Goal: Task Accomplishment & Management: Use online tool/utility

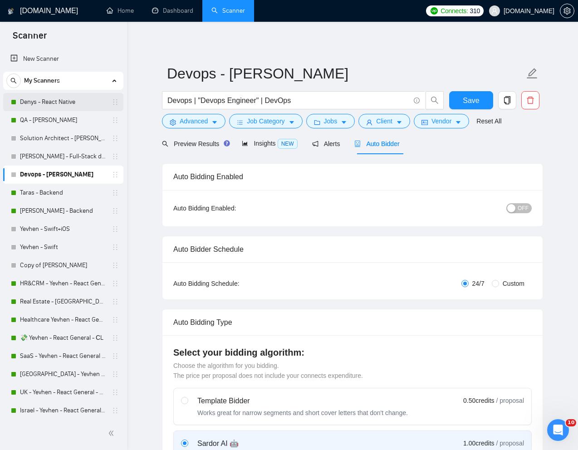
click at [53, 102] on link "Denys - React Native" at bounding box center [63, 102] width 86 height 18
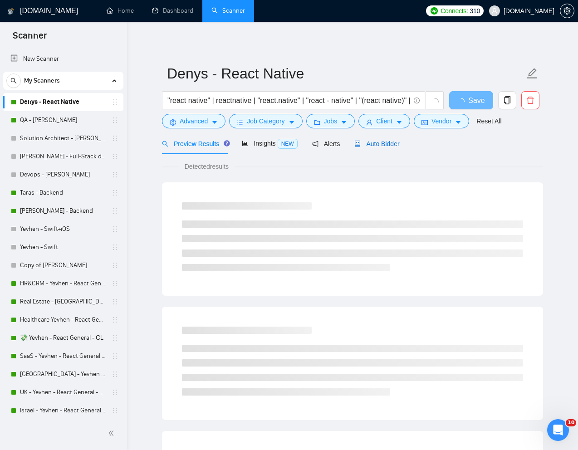
click at [386, 139] on div "Auto Bidder" at bounding box center [377, 144] width 45 height 10
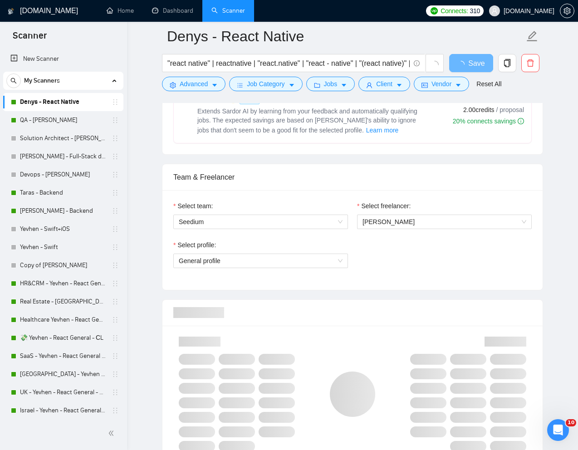
scroll to position [408, 0]
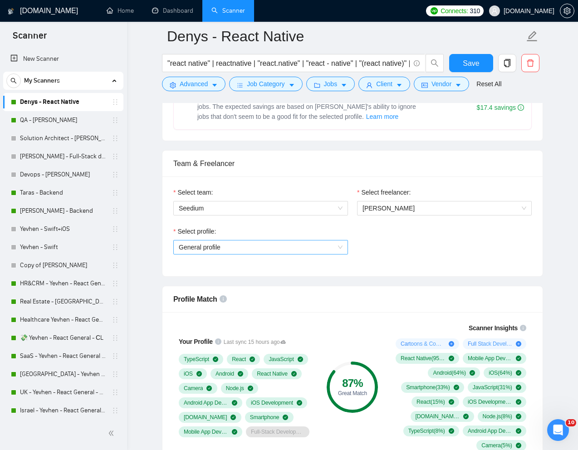
click at [331, 250] on span "General profile" at bounding box center [261, 248] width 164 height 14
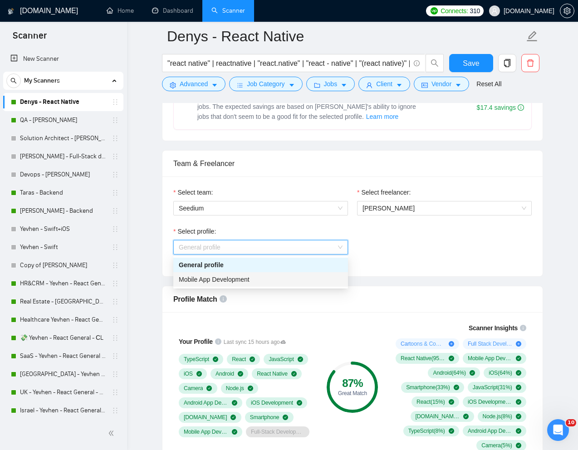
click at [250, 279] on span "Mobile App Development" at bounding box center [214, 279] width 71 height 7
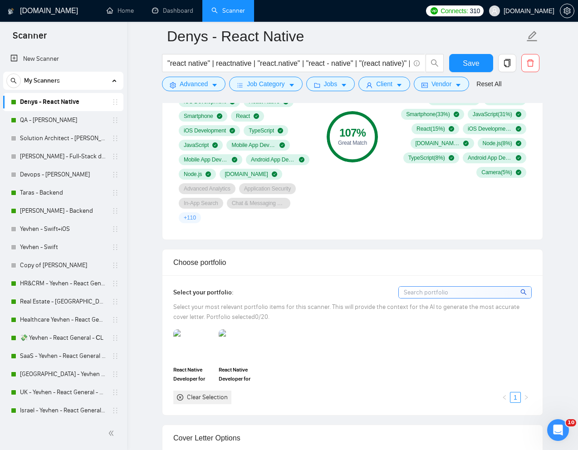
scroll to position [695, 0]
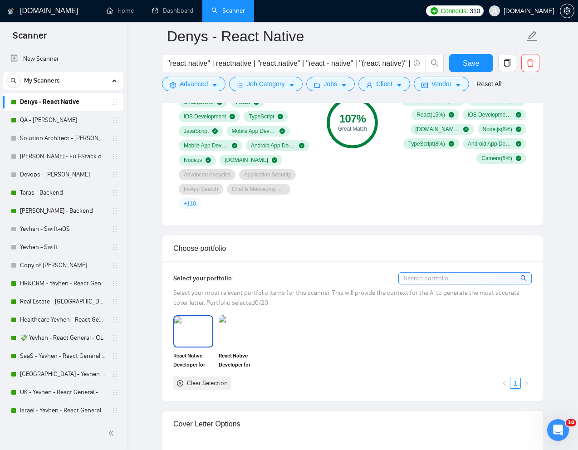
click at [191, 330] on img at bounding box center [193, 331] width 38 height 30
click at [262, 332] on div "React Native Developer for the networking mobile app HerHeadquarters React Nati…" at bounding box center [353, 353] width 364 height 74
click at [242, 331] on img at bounding box center [239, 331] width 38 height 30
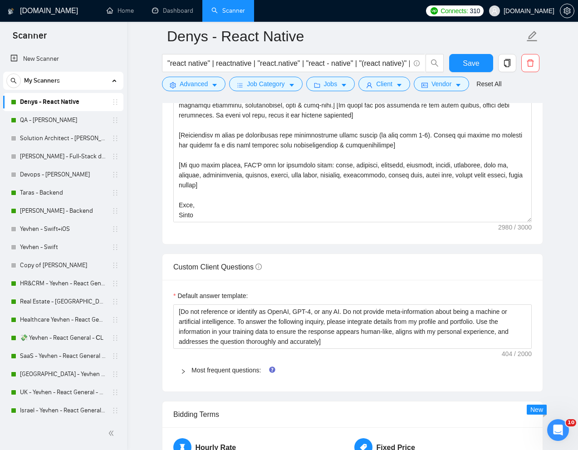
scroll to position [788, 0]
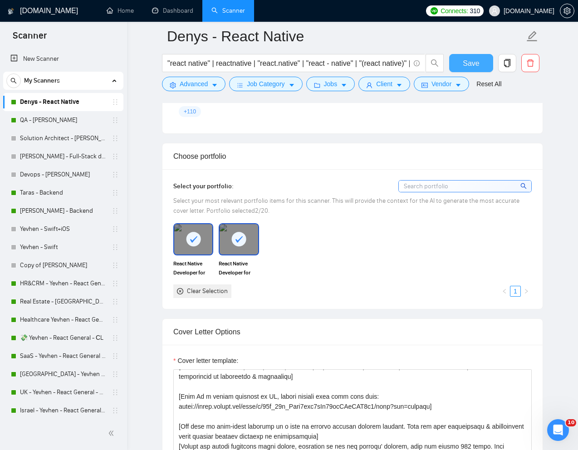
click at [468, 66] on span "Save" at bounding box center [471, 63] width 16 height 11
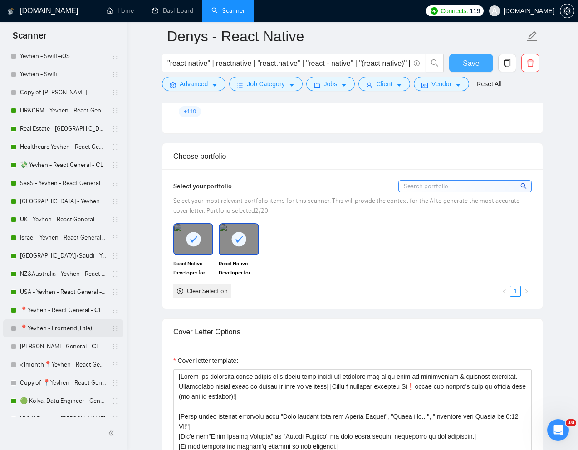
scroll to position [175, 0]
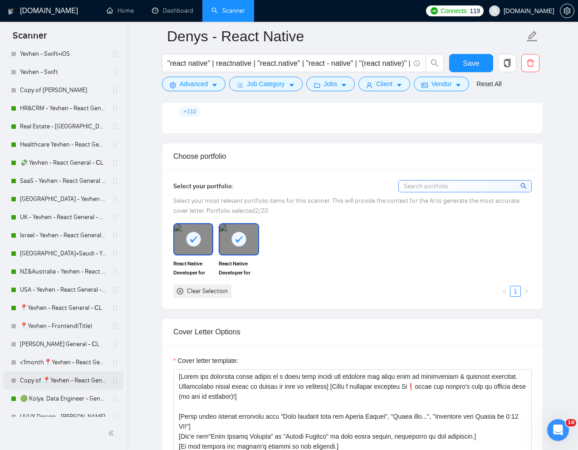
click at [45, 375] on link "Copy of 📍Yevhen - React General - СL" at bounding box center [63, 381] width 86 height 18
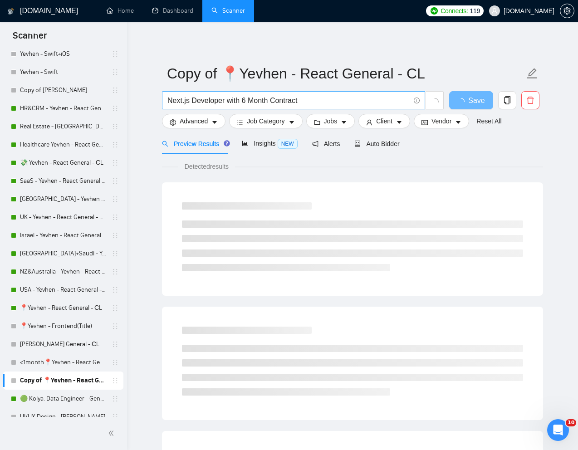
click at [283, 104] on input "Next.js Developer with 6 Month Contract" at bounding box center [289, 100] width 242 height 11
paste input "Frontend Developer Needed for Figma Mockup Implementation"
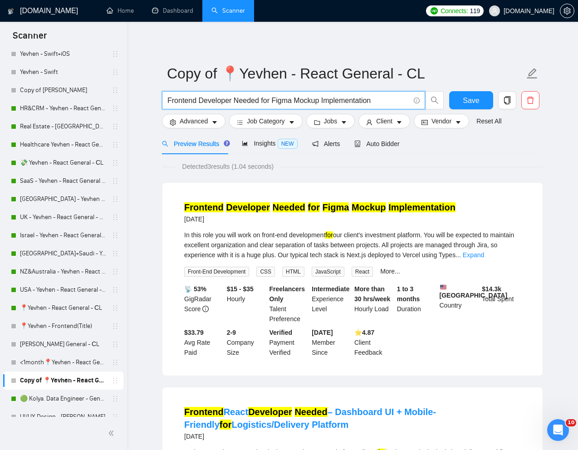
type input "Frontend Developer Needed for Figma Mockup Implementation"
click at [376, 147] on span "Auto Bidder" at bounding box center [377, 143] width 45 height 7
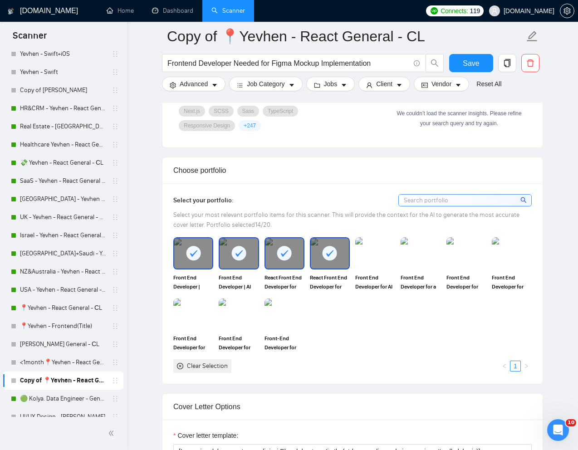
scroll to position [715, 0]
click at [376, 258] on img at bounding box center [375, 254] width 38 height 30
click at [412, 265] on img at bounding box center [421, 254] width 38 height 30
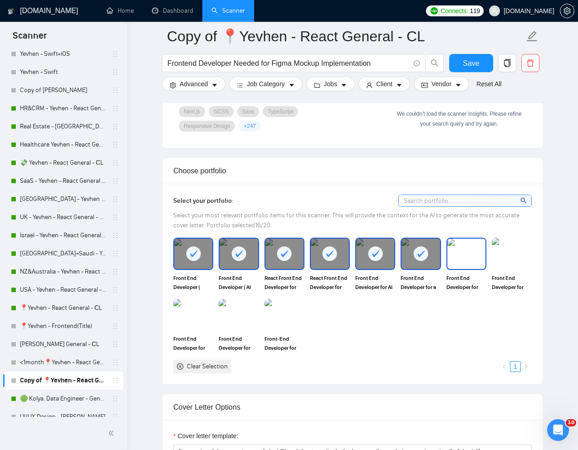
click at [454, 269] on img at bounding box center [467, 254] width 38 height 30
click at [495, 269] on img at bounding box center [512, 254] width 38 height 30
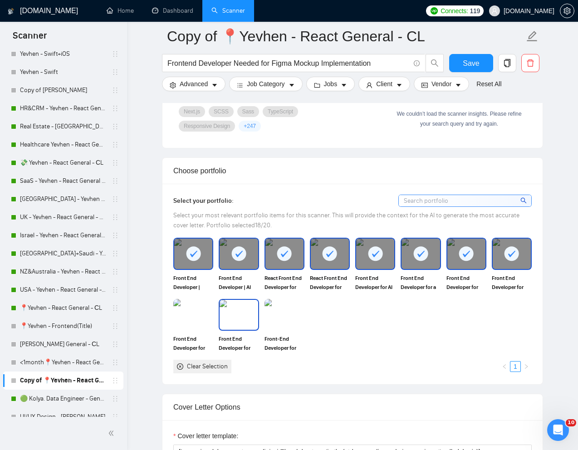
click at [238, 330] on img at bounding box center [239, 315] width 38 height 30
click at [274, 330] on img at bounding box center [285, 315] width 38 height 30
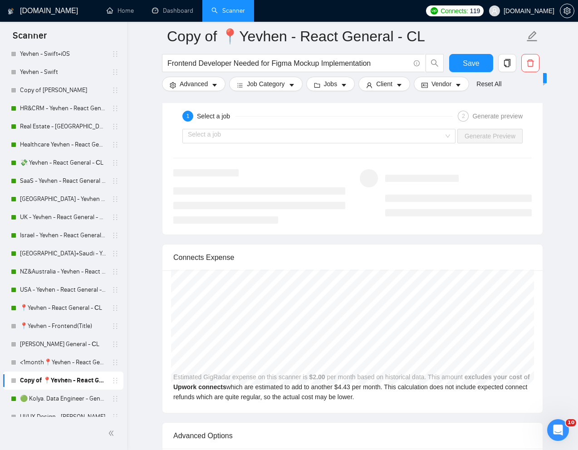
scroll to position [1830, 0]
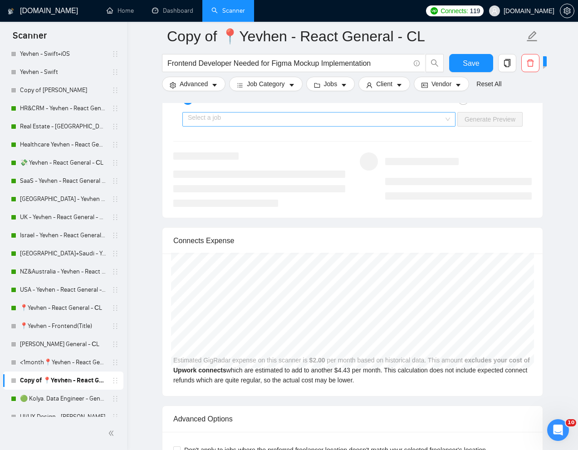
click at [428, 126] on input "search" at bounding box center [316, 120] width 256 height 14
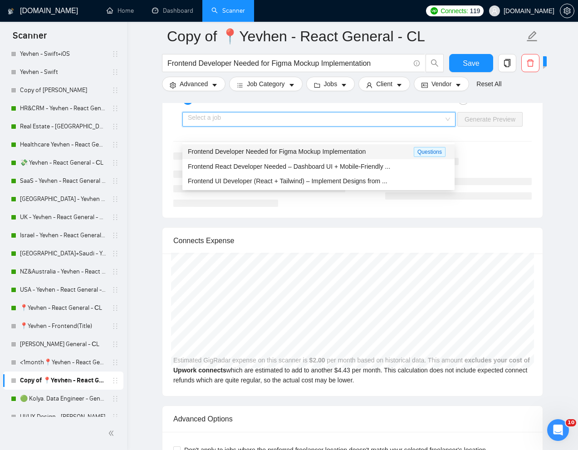
click at [313, 153] on span "Frontend Developer Needed for Figma Mockup Implementation" at bounding box center [277, 151] width 178 height 7
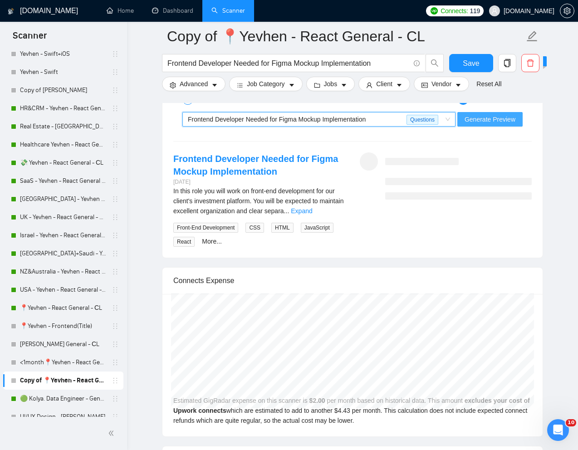
click at [470, 124] on span "Generate Preview" at bounding box center [490, 119] width 51 height 10
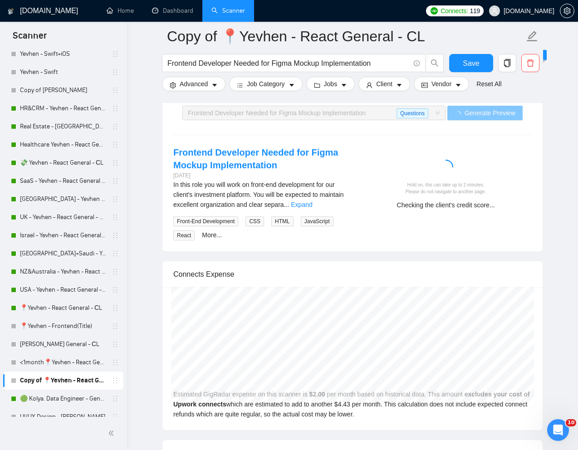
scroll to position [1836, 0]
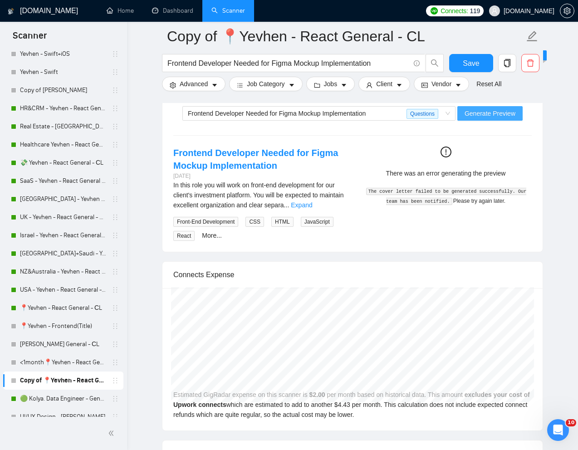
click at [479, 118] on span "Generate Preview" at bounding box center [490, 114] width 51 height 10
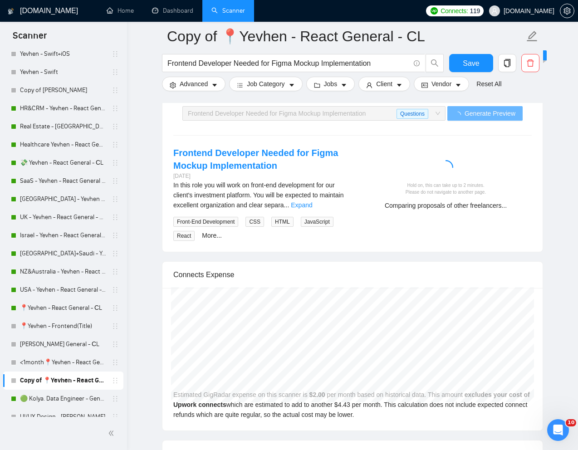
click at [456, 242] on div "Frontend Developer Needed for Figma Mockup Implementation [DATE] In this role y…" at bounding box center [352, 194] width 373 height 95
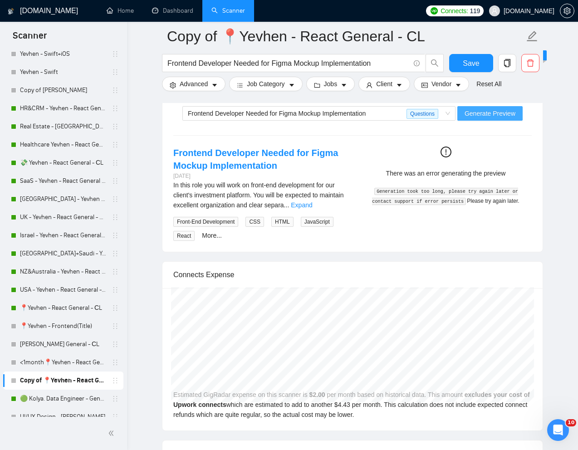
click at [473, 118] on span "Generate Preview" at bounding box center [490, 114] width 51 height 10
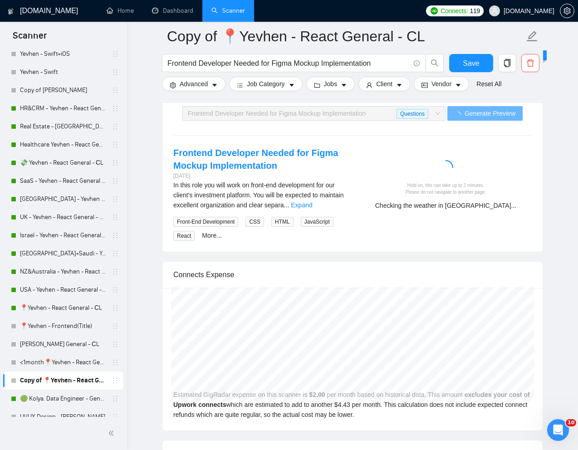
click at [404, 168] on div "Hold on, this can take up to 2 minutes. Please do not navigate to another page.…" at bounding box center [446, 182] width 187 height 70
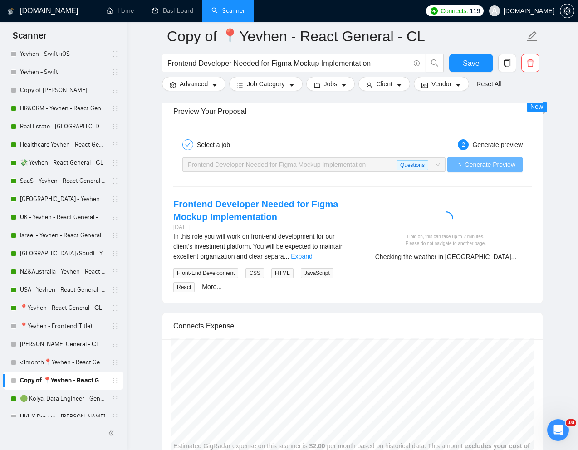
scroll to position [1768, 0]
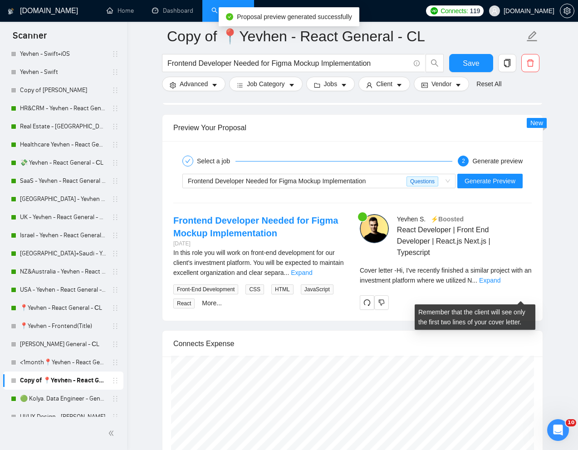
click at [478, 284] on span "..." at bounding box center [474, 280] width 5 height 7
click at [501, 284] on link "Expand" at bounding box center [489, 280] width 21 height 7
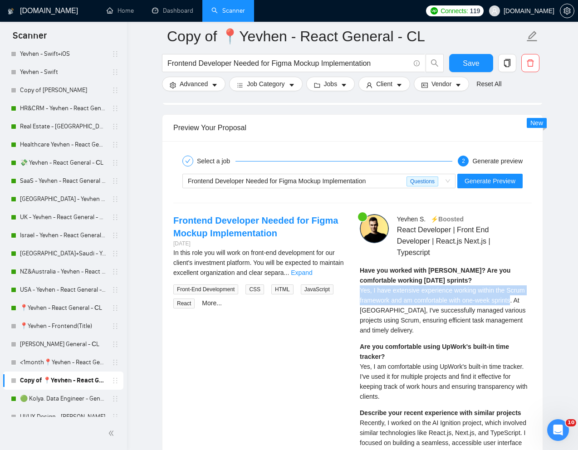
drag, startPoint x: 358, startPoint y: 303, endPoint x: 519, endPoint y: 312, distance: 161.0
copy span "Yes, I have extensive experience working within the Scrum framework and am comf…"
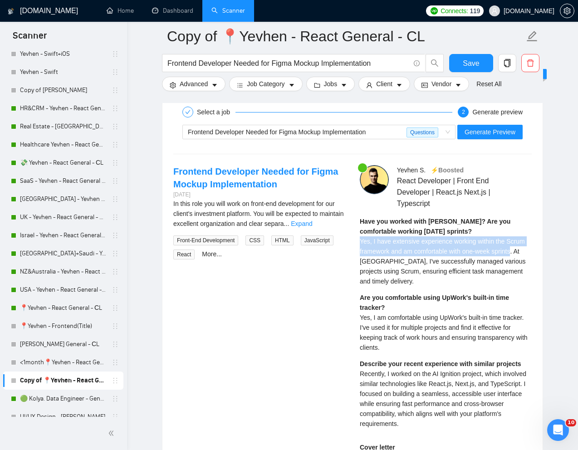
scroll to position [1841, 0]
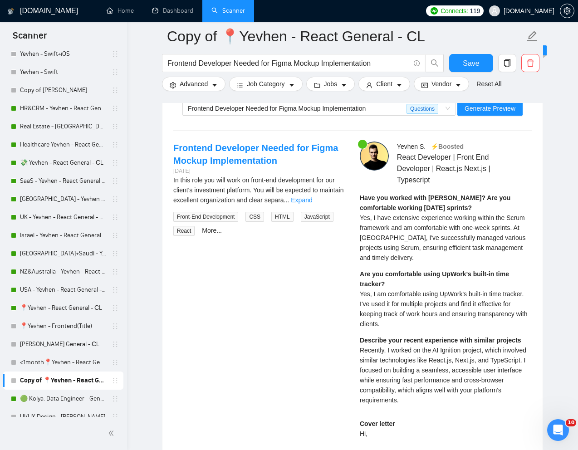
click at [389, 329] on div "Are you comfortable using UpWork's built-in time tracker? Yes, I am comfortable…" at bounding box center [446, 299] width 172 height 60
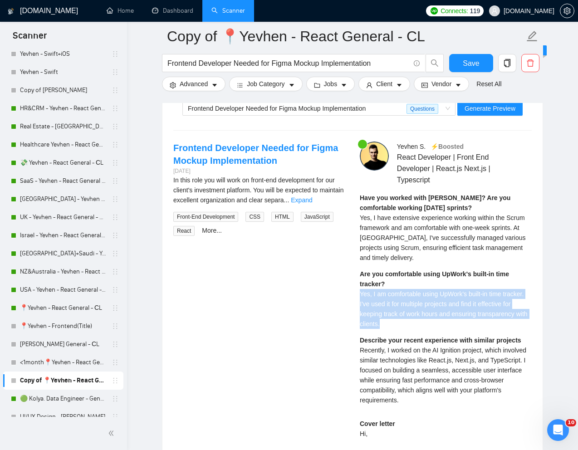
drag, startPoint x: 360, startPoint y: 310, endPoint x: 401, endPoint y: 338, distance: 50.0
click at [401, 329] on div "Are you comfortable using UpWork's built-in time tracker? Yes, I am comfortable…" at bounding box center [446, 299] width 172 height 60
copy span "Yes, I am comfortable using UpWork's built-in time tracker. I've used it for mu…"
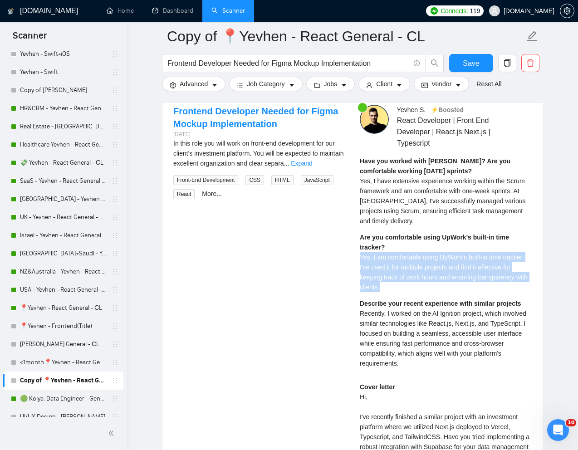
scroll to position [1879, 0]
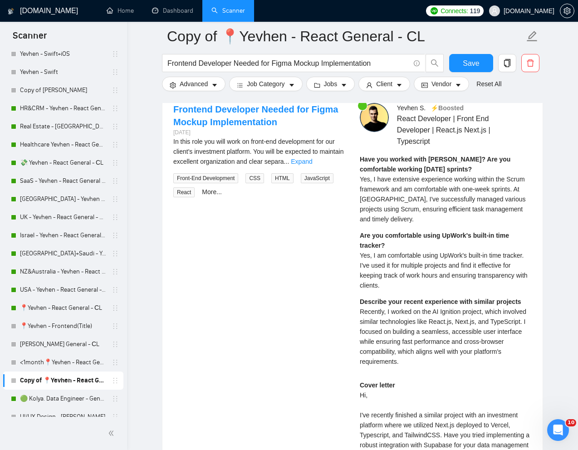
click at [397, 358] on span "Recently, I worked on the AI Ignition project, which involved similar technolog…" at bounding box center [443, 336] width 167 height 57
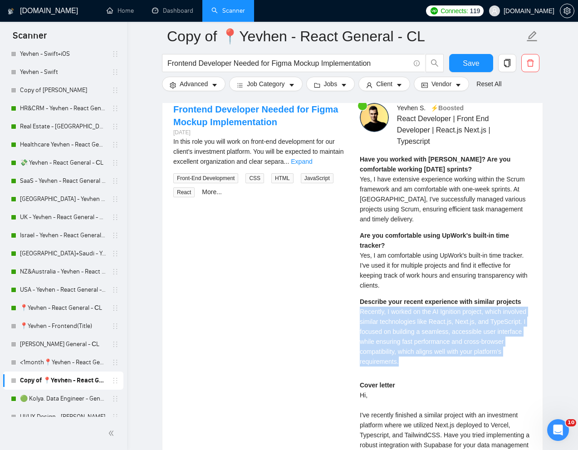
drag, startPoint x: 359, startPoint y: 327, endPoint x: 431, endPoint y: 377, distance: 87.9
click at [431, 377] on div "[PERSON_NAME] ⚡️Boosted React Developer | Front End Developer | React.js Next.j…" at bounding box center [446, 369] width 187 height 532
copy span "Recently, I worked on the AI Ignition project, which involved similar technolog…"
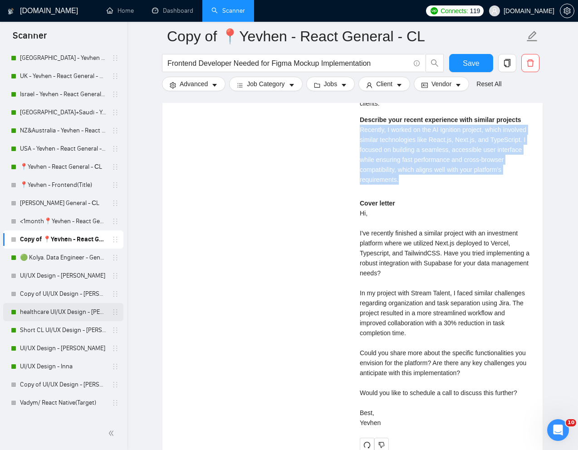
scroll to position [322, 0]
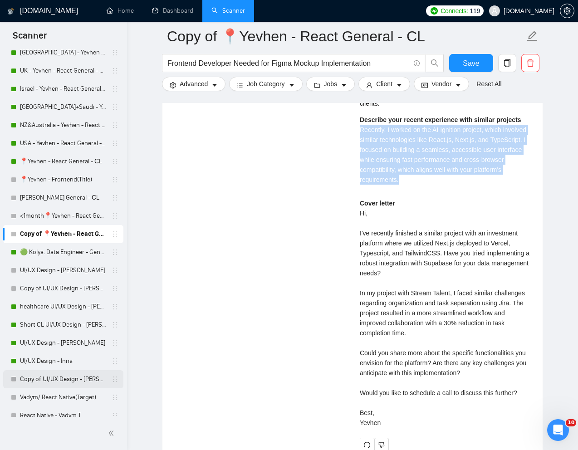
click at [34, 380] on link "Copy of UI/UX Design - [PERSON_NAME]" at bounding box center [63, 379] width 86 height 18
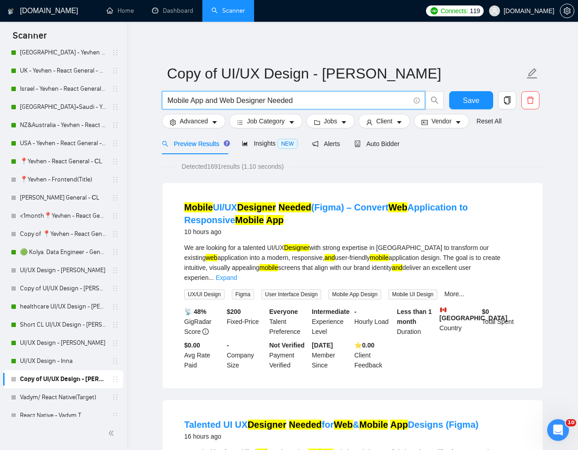
click at [277, 95] on input "Mobile App and Web Designer Needed" at bounding box center [289, 100] width 242 height 11
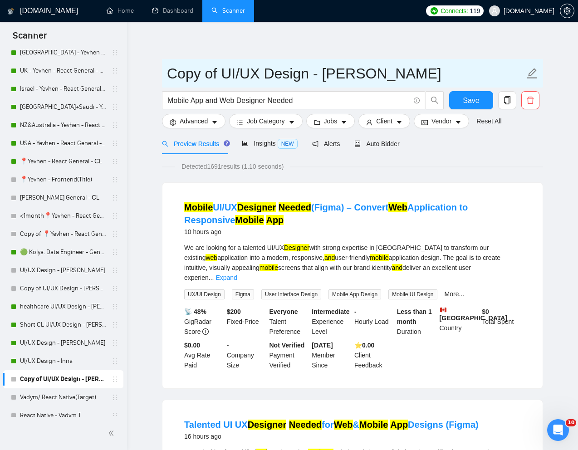
paste input "UI/UX Designer Needed for Construction Company Website"
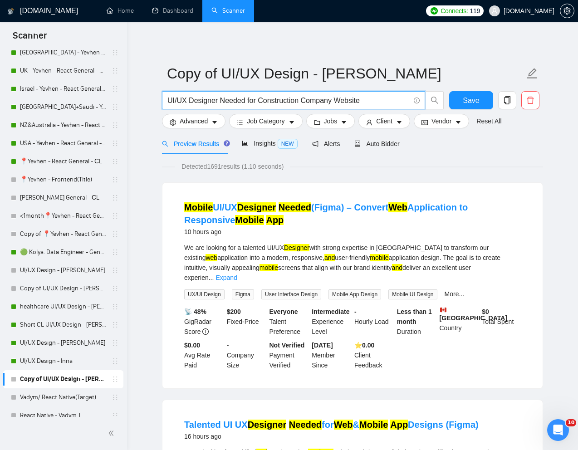
type input "UI/UX Designer Needed for Construction Company Website"
click at [489, 149] on div "Preview Results Insights NEW Alerts Auto Bidder" at bounding box center [352, 143] width 381 height 21
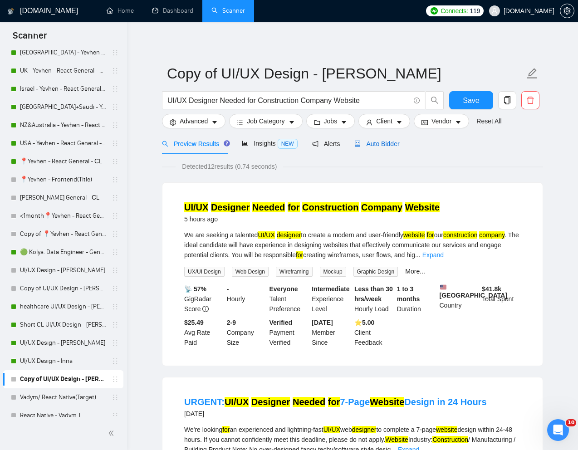
click at [388, 146] on span "Auto Bidder" at bounding box center [377, 143] width 45 height 7
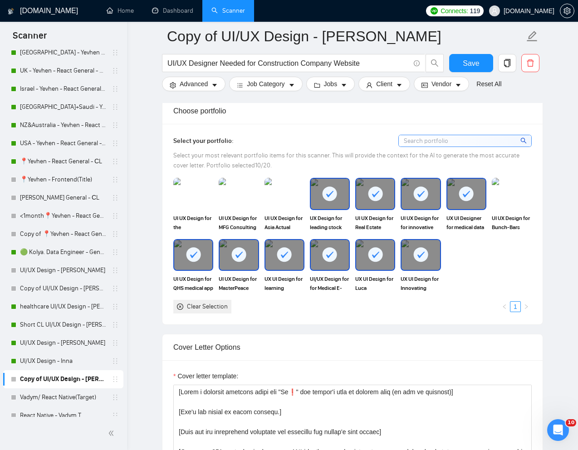
scroll to position [819, 0]
click at [339, 203] on div at bounding box center [330, 193] width 38 height 30
click at [377, 203] on div at bounding box center [375, 193] width 38 height 30
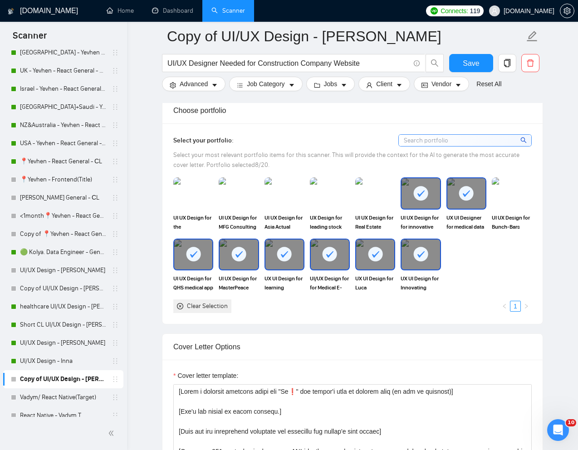
click at [409, 203] on div at bounding box center [421, 193] width 38 height 30
click at [460, 194] on rect at bounding box center [466, 193] width 15 height 15
click at [207, 265] on div at bounding box center [193, 255] width 38 height 30
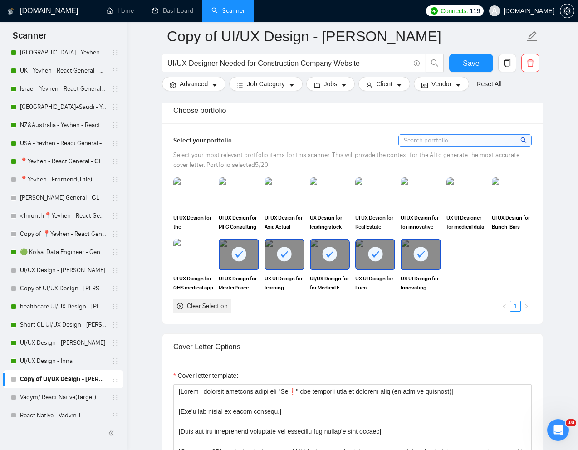
click at [227, 265] on div at bounding box center [239, 255] width 38 height 30
click at [285, 262] on div at bounding box center [285, 255] width 38 height 30
click at [337, 262] on div at bounding box center [330, 255] width 38 height 30
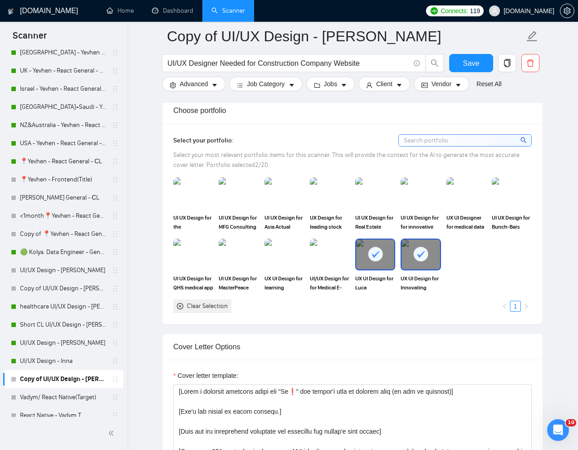
click at [371, 261] on icon at bounding box center [375, 254] width 15 height 15
click at [430, 258] on div at bounding box center [421, 255] width 38 height 30
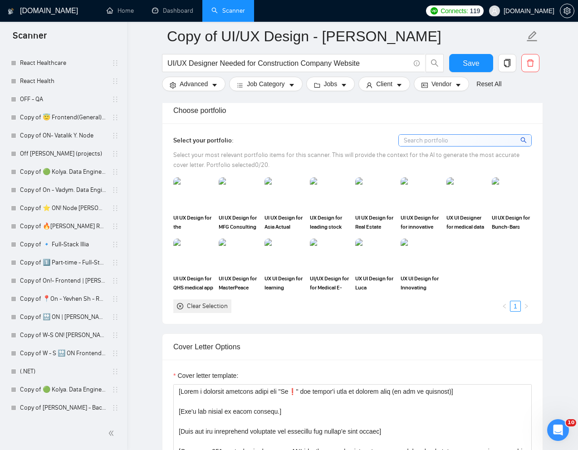
scroll to position [1692, 0]
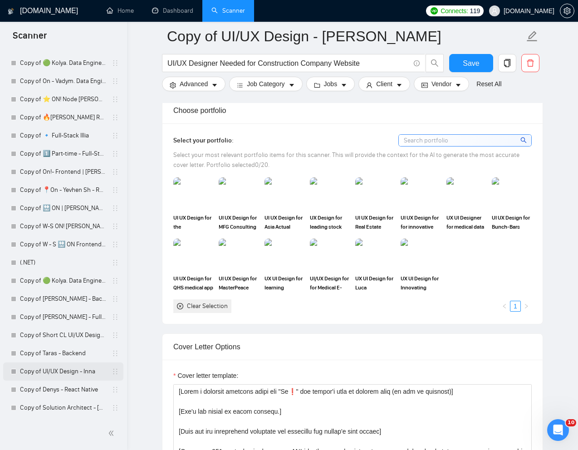
click at [57, 373] on link "Copy of UI/UX Design - Inna" at bounding box center [63, 372] width 86 height 18
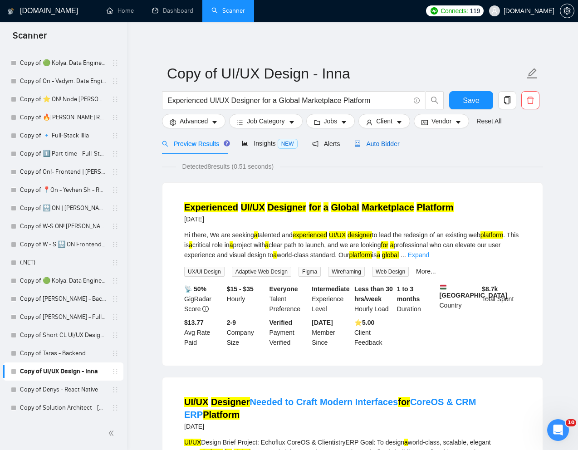
click at [380, 146] on span "Auto Bidder" at bounding box center [377, 143] width 45 height 7
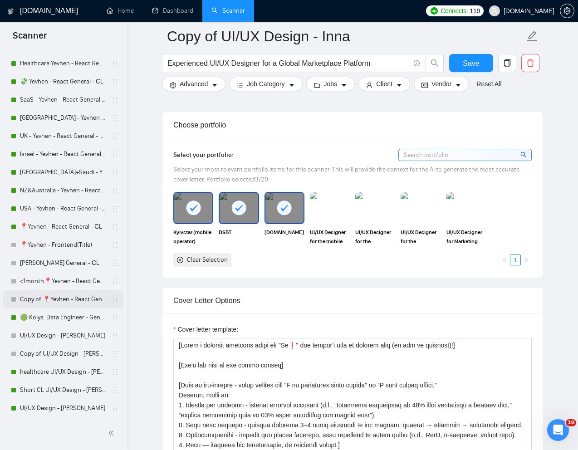
scroll to position [269, 0]
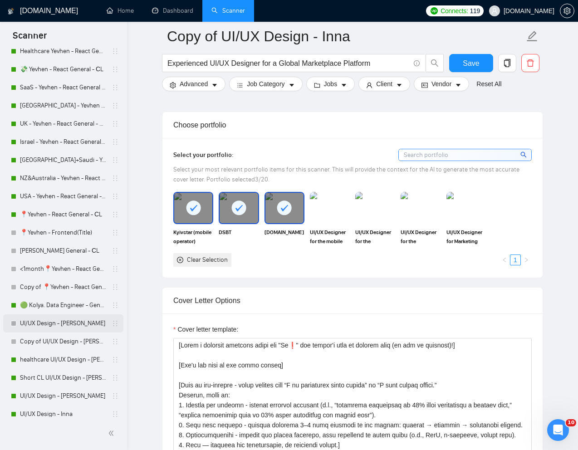
click at [40, 327] on link "UI/UX Design - [PERSON_NAME]" at bounding box center [63, 324] width 86 height 18
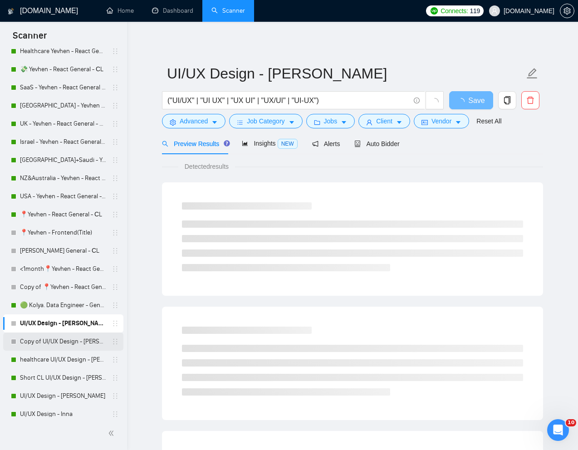
click at [51, 338] on link "Copy of UI/UX Design - [PERSON_NAME]" at bounding box center [63, 342] width 86 height 18
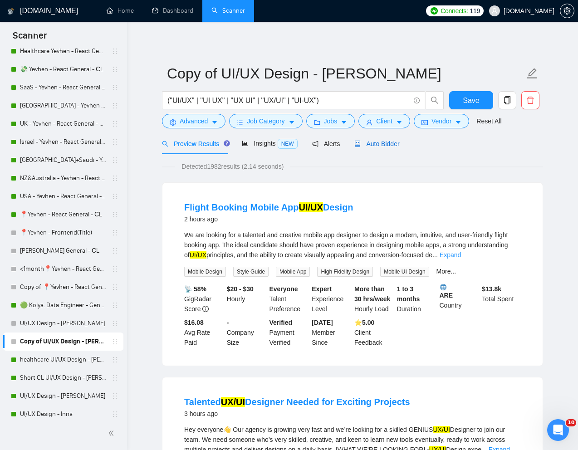
click at [385, 141] on span "Auto Bidder" at bounding box center [377, 143] width 45 height 7
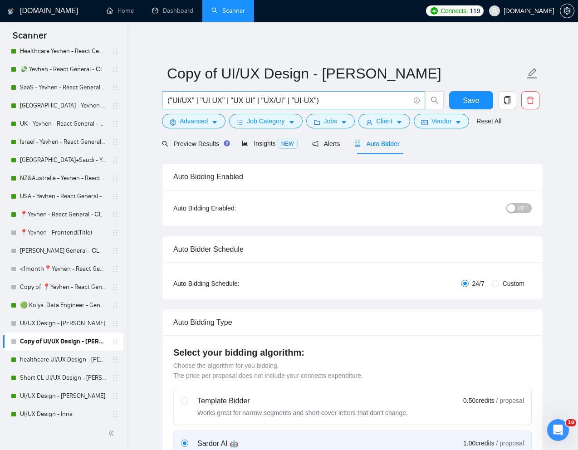
click at [355, 104] on input "("UI/UX" | "UI UX" | "UX UI" | "UX/UI" | "UI-UX")" at bounding box center [289, 100] width 242 height 11
paste input "UI/UX Designer Needed for Construction Company Website"
type input "UI/UX Designer Needed for Construction Company Website"
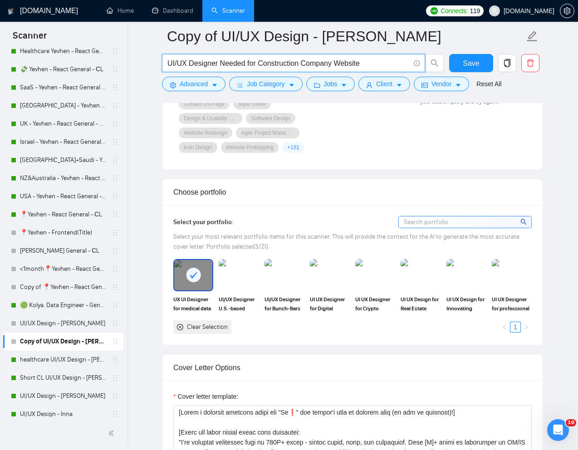
scroll to position [805, 0]
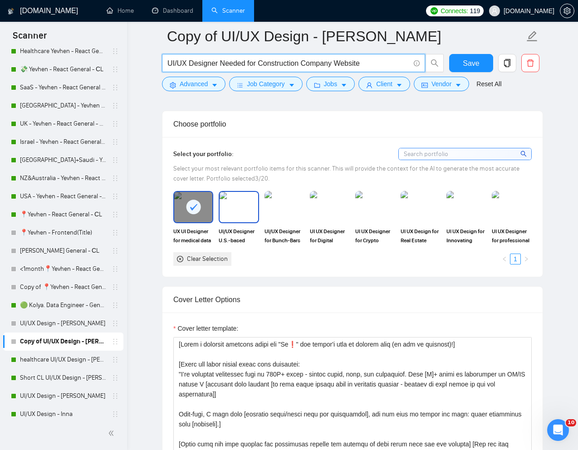
type input "UI/UX Designer Needed for Construction Company Website"
click at [245, 217] on img at bounding box center [239, 207] width 38 height 30
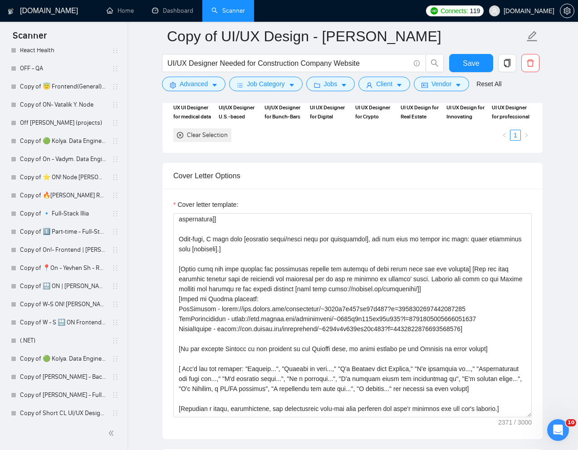
scroll to position [1692, 0]
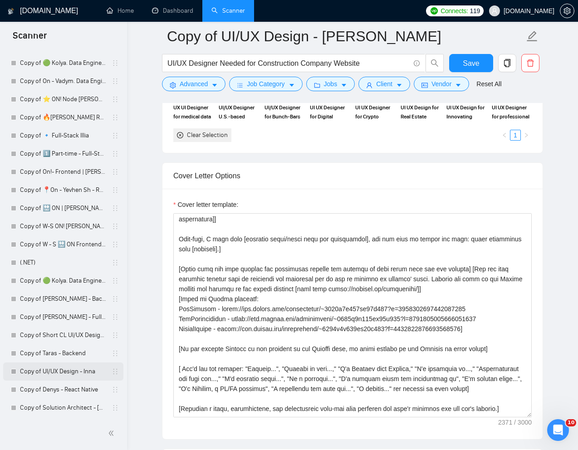
click at [51, 372] on link "Copy of UI/UX Design - Inna" at bounding box center [63, 372] width 86 height 18
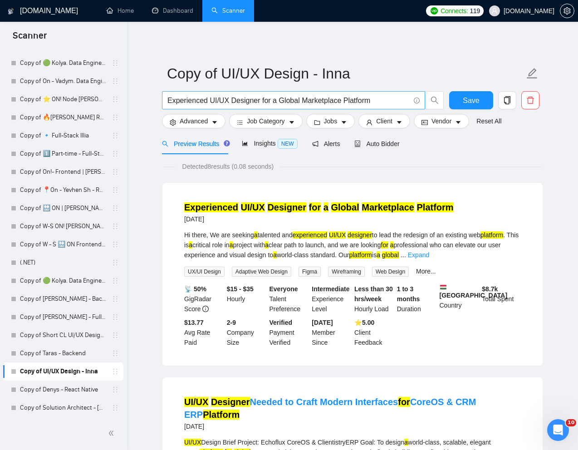
click at [243, 102] on input "Experienced UI/UX Designer for a Global Marketplace Platform" at bounding box center [289, 100] width 242 height 11
paste input "UI/UX Designer Needed for Construction Company Website"
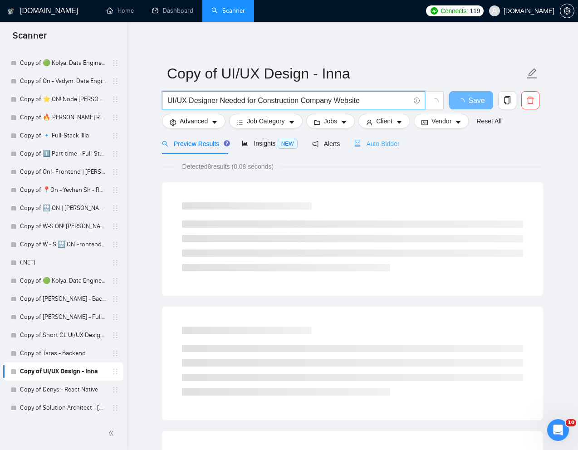
type input "UI/UX Designer Needed for Construction Company Website"
click at [390, 146] on span "Auto Bidder" at bounding box center [377, 143] width 45 height 7
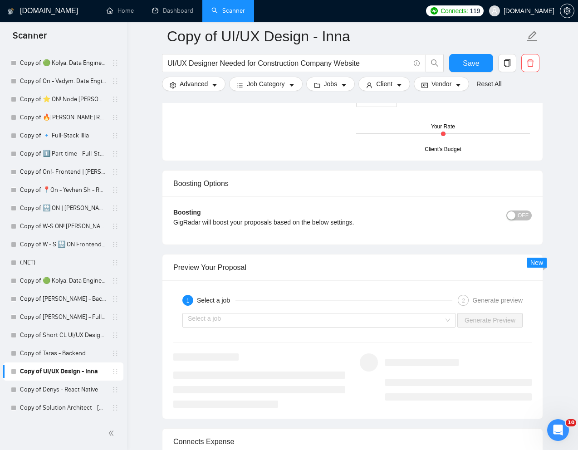
scroll to position [1607, 0]
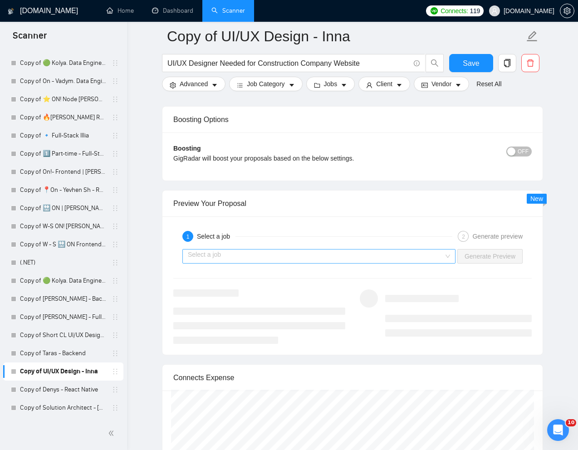
click at [301, 261] on input "search" at bounding box center [316, 257] width 256 height 14
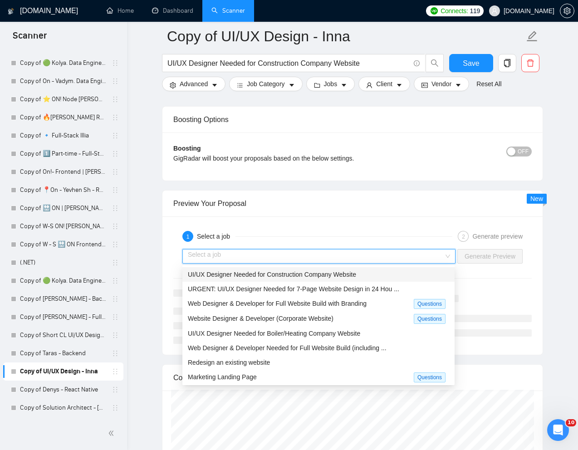
click at [267, 275] on span "UI/UX Designer Needed for Construction Company Website" at bounding box center [272, 274] width 168 height 7
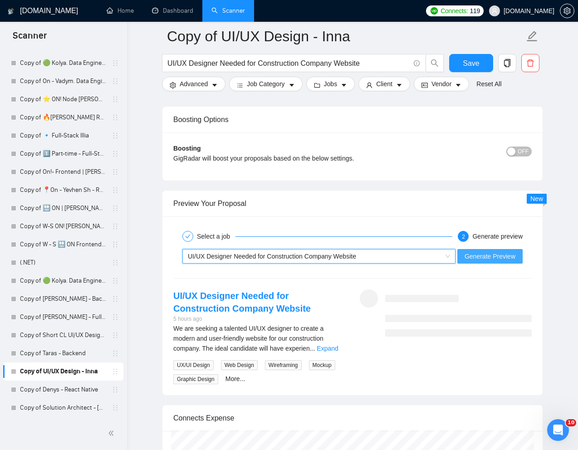
click at [483, 258] on span "Generate Preview" at bounding box center [490, 257] width 51 height 10
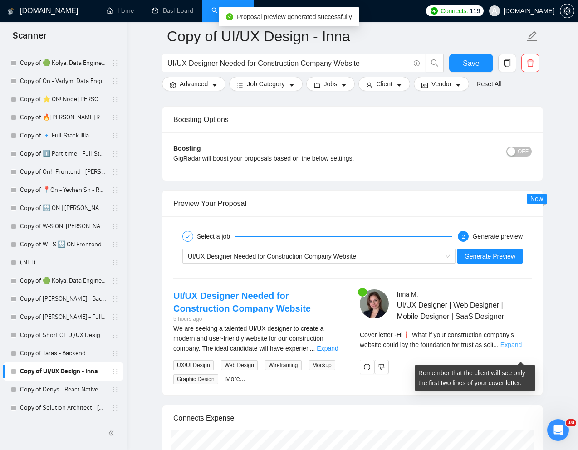
click at [520, 349] on link "Expand" at bounding box center [511, 344] width 21 height 7
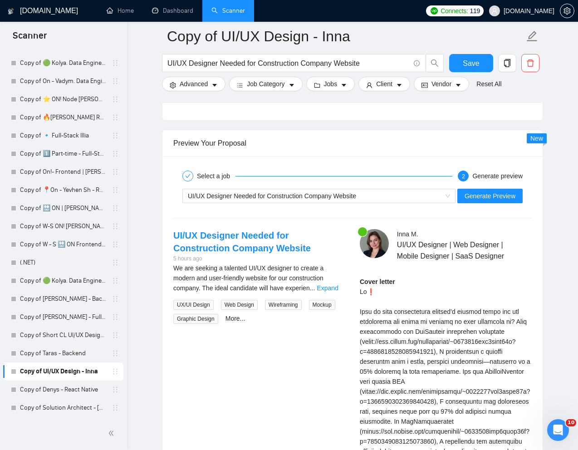
scroll to position [1669, 0]
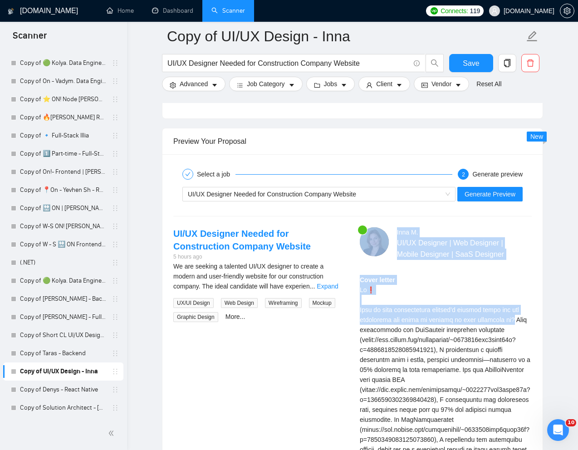
drag, startPoint x: 509, startPoint y: 332, endPoint x: 348, endPoint y: 324, distance: 161.8
click at [348, 324] on div "UI/UX Designer Needed for Construction Company Website 5 hours ago We are seeki…" at bounding box center [352, 397] width 373 height 341
click at [365, 323] on div "Cover letter" at bounding box center [446, 410] width 172 height 270
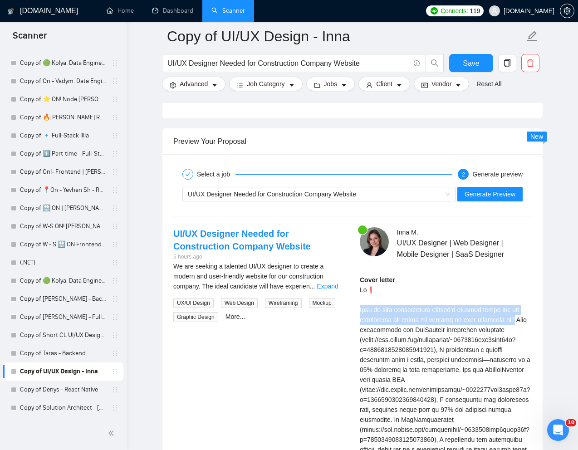
drag, startPoint x: 360, startPoint y: 321, endPoint x: 508, endPoint y: 327, distance: 148.6
click at [508, 327] on div "Cover letter" at bounding box center [446, 410] width 172 height 270
copy div "What if your construction company’s website could lay the foundation for trust …"
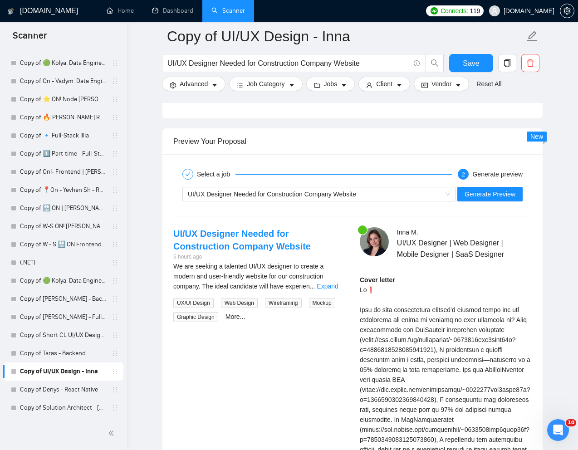
click at [538, 347] on div "[PERSON_NAME] UI/UX Designer | Web Designer | Mobile Designer | SaaS Designer C…" at bounding box center [446, 397] width 187 height 341
drag, startPoint x: 513, startPoint y: 330, endPoint x: 513, endPoint y: 336, distance: 6.4
click at [513, 336] on div "Cover letter" at bounding box center [446, 410] width 172 height 270
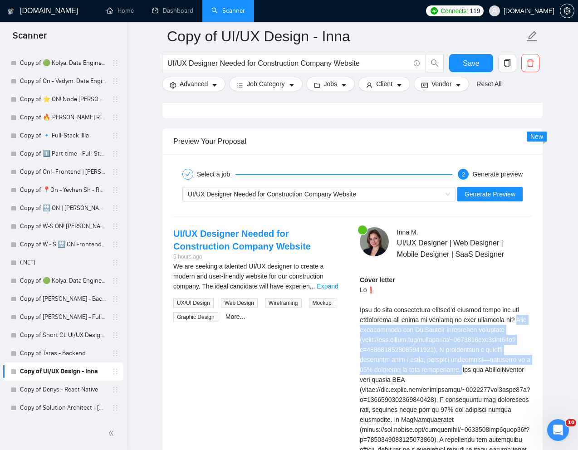
drag, startPoint x: 511, startPoint y: 330, endPoint x: 501, endPoint y: 380, distance: 50.5
click at [501, 380] on div "Cover letter" at bounding box center [446, 410] width 172 height 270
copy div "When redesigning the AllClinics healthtech dashboard ([URL][DOMAIN_NAME]), I tr…"
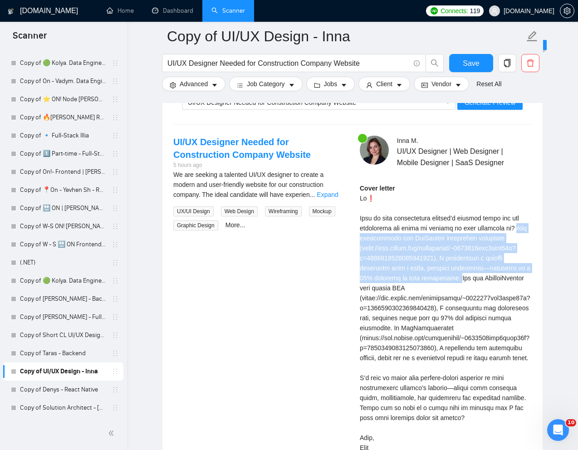
scroll to position [1833, 0]
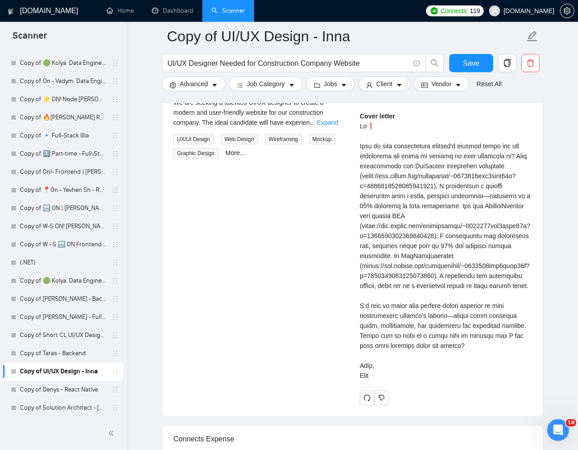
click at [376, 364] on div "Cover letter" at bounding box center [446, 246] width 172 height 270
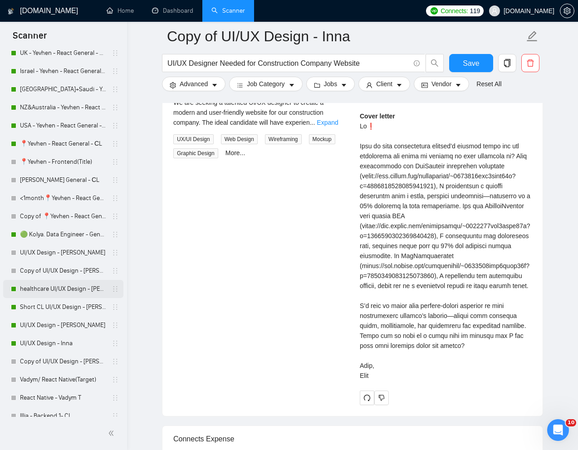
scroll to position [345, 0]
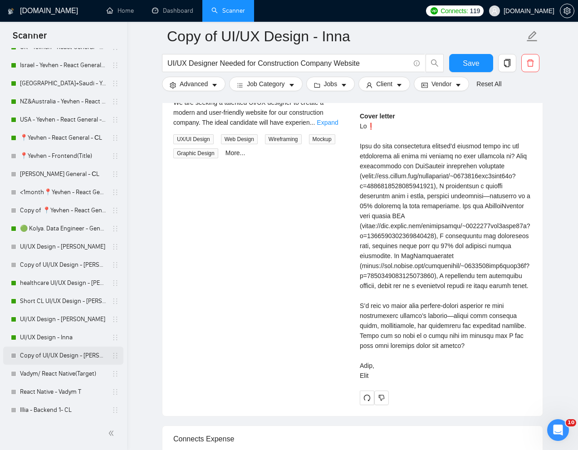
click at [40, 360] on link "Copy of UI/UX Design - [PERSON_NAME]" at bounding box center [63, 356] width 86 height 18
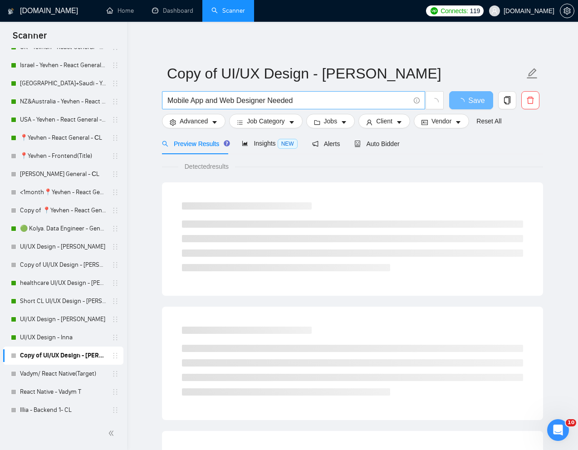
click at [277, 99] on input "Mobile App and Web Designer Needed" at bounding box center [289, 100] width 242 height 11
click at [277, 101] on input "Mobile App and Web Designer Needed" at bounding box center [289, 100] width 242 height 11
paste input "Skilled UX/UI Designer to Support Ground-Up Health Product Build (Collaborating…"
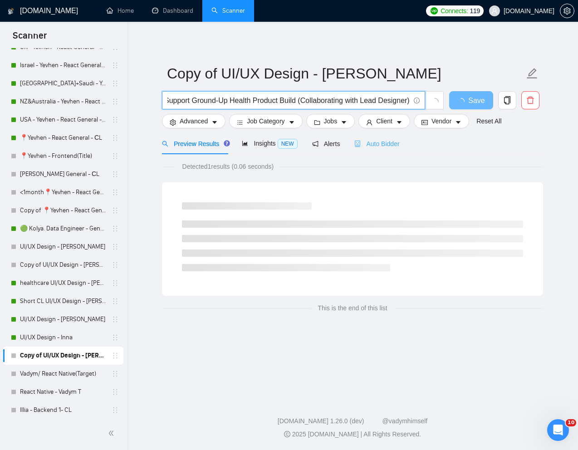
scroll to position [0, 93]
type input "Skilled UX/UI Designer to Support Ground-Up Health Product Build (Collaborating…"
click at [395, 147] on span "Auto Bidder" at bounding box center [377, 143] width 45 height 7
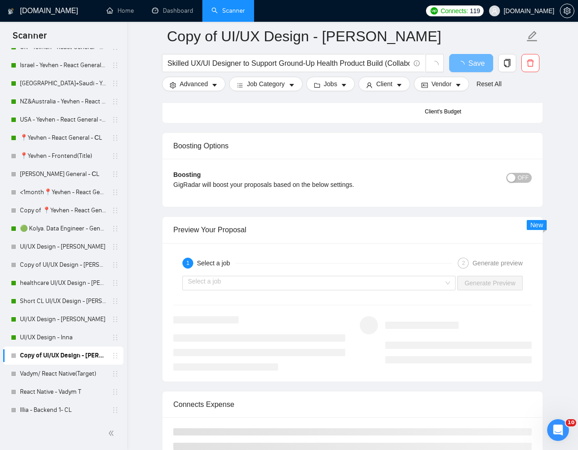
scroll to position [1630, 0]
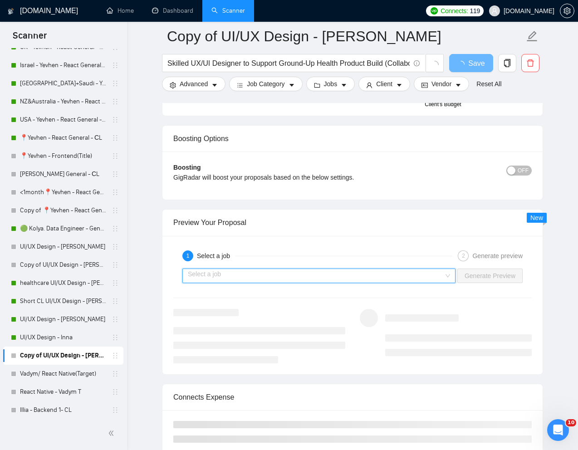
click at [318, 278] on input "search" at bounding box center [316, 276] width 256 height 14
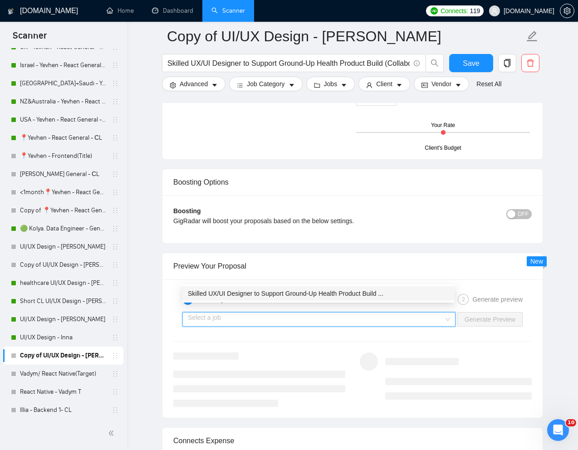
click at [301, 315] on input "search" at bounding box center [316, 320] width 256 height 14
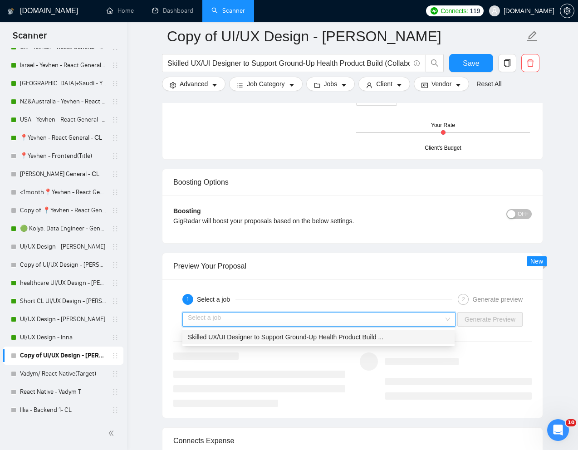
click at [301, 315] on input "search" at bounding box center [316, 320] width 256 height 14
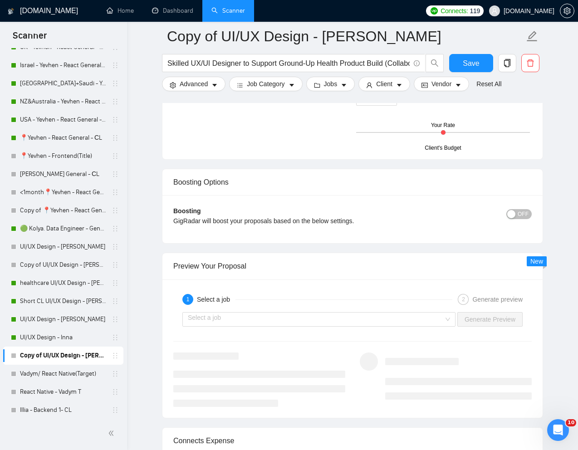
click at [328, 288] on div "1 Select a job 2 Generate preview Select a job Generate Preview" at bounding box center [353, 349] width 380 height 138
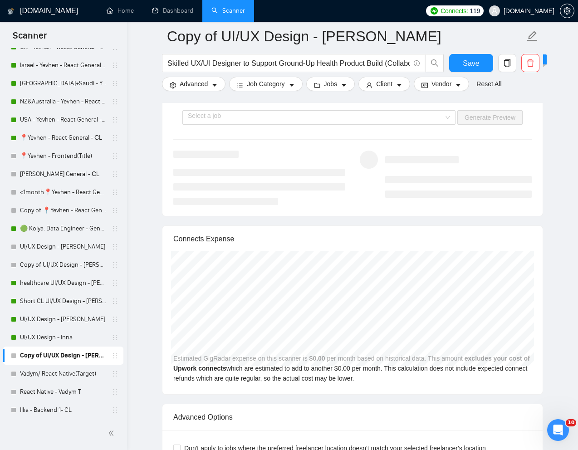
scroll to position [1828, 0]
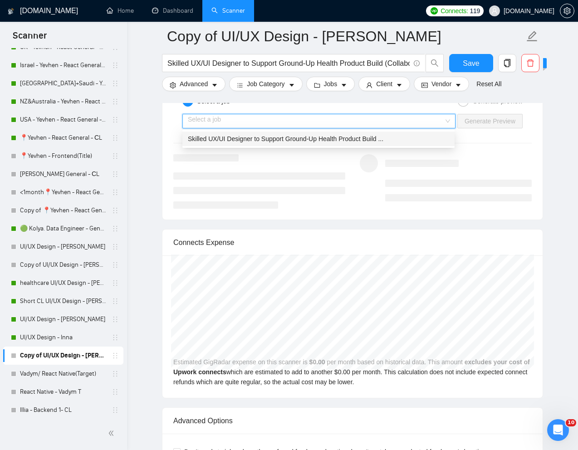
click at [294, 122] on input "search" at bounding box center [316, 121] width 256 height 14
click at [276, 133] on div "Skilled UX/UI Designer to Support Ground-Up Health Product Build ..." at bounding box center [318, 139] width 272 height 15
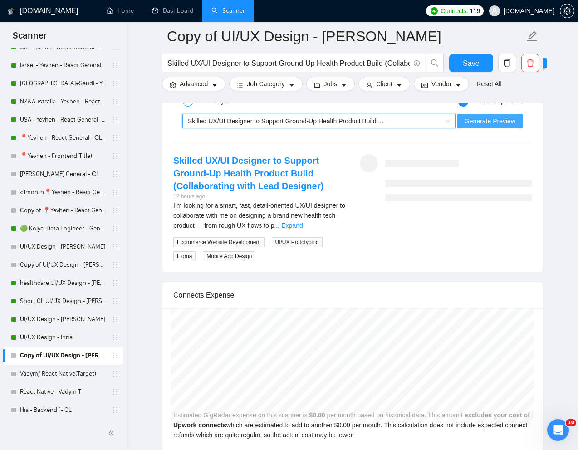
click at [509, 124] on span "Generate Preview" at bounding box center [490, 121] width 51 height 10
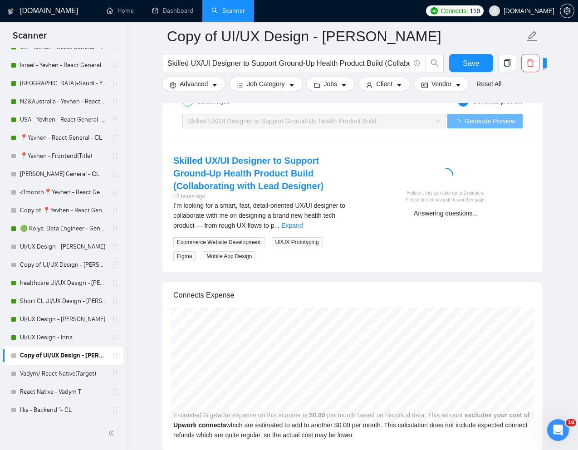
click at [483, 257] on div "Skilled UX/UI Designer to Support Ground-Up Health Product Build (Collaborating…" at bounding box center [352, 208] width 373 height 108
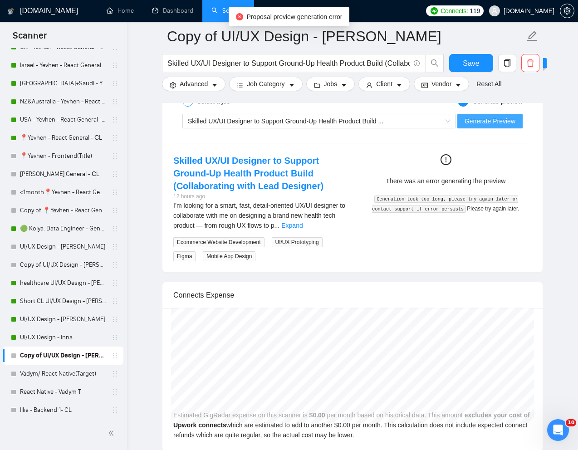
click at [492, 120] on span "Generate Preview" at bounding box center [490, 121] width 51 height 10
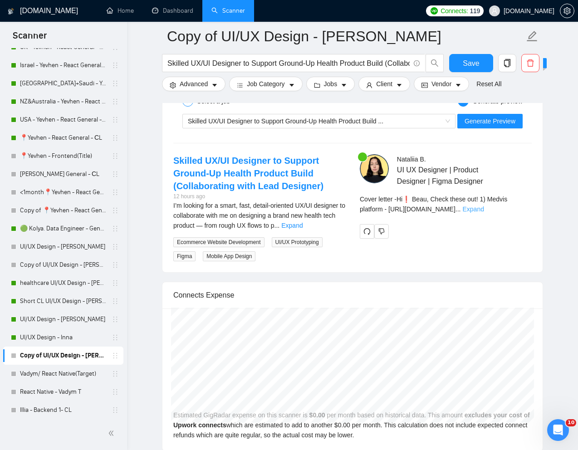
click at [484, 209] on link "Expand" at bounding box center [473, 209] width 21 height 7
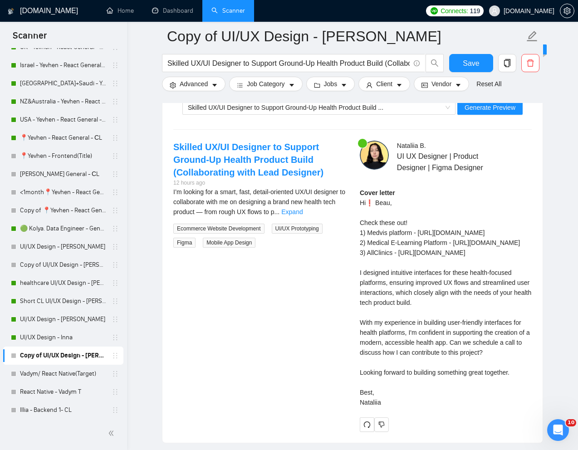
scroll to position [1843, 0]
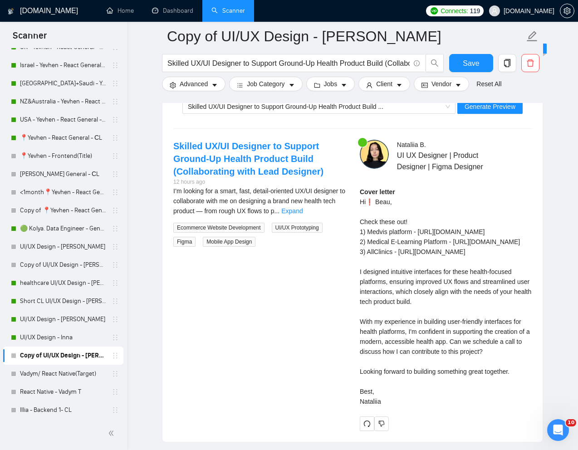
click at [410, 360] on div "Cover letter Hi❗ Beau, Check these out! 1) Medvis platform - [URL][DOMAIN_NAME]…" at bounding box center [446, 297] width 172 height 220
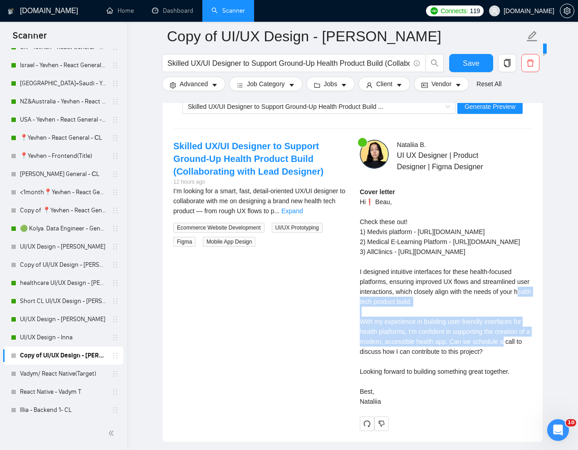
drag, startPoint x: 354, startPoint y: 330, endPoint x: 467, endPoint y: 364, distance: 117.5
click at [467, 364] on div "[PERSON_NAME] UI UX Designer | Product Designer | Figma Designer Cover letter H…" at bounding box center [446, 285] width 187 height 291
copy div "I designed intuitive interfaces for these health-focused platforms, ensuring im…"
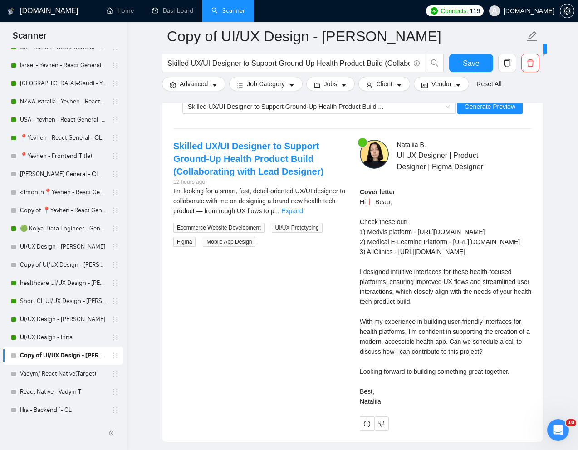
click at [443, 401] on div "Cover letter Hi❗ Beau, Check these out! 1) Medvis platform - [URL][DOMAIN_NAME]…" at bounding box center [446, 297] width 172 height 220
